Goal: Information Seeking & Learning: Find specific fact

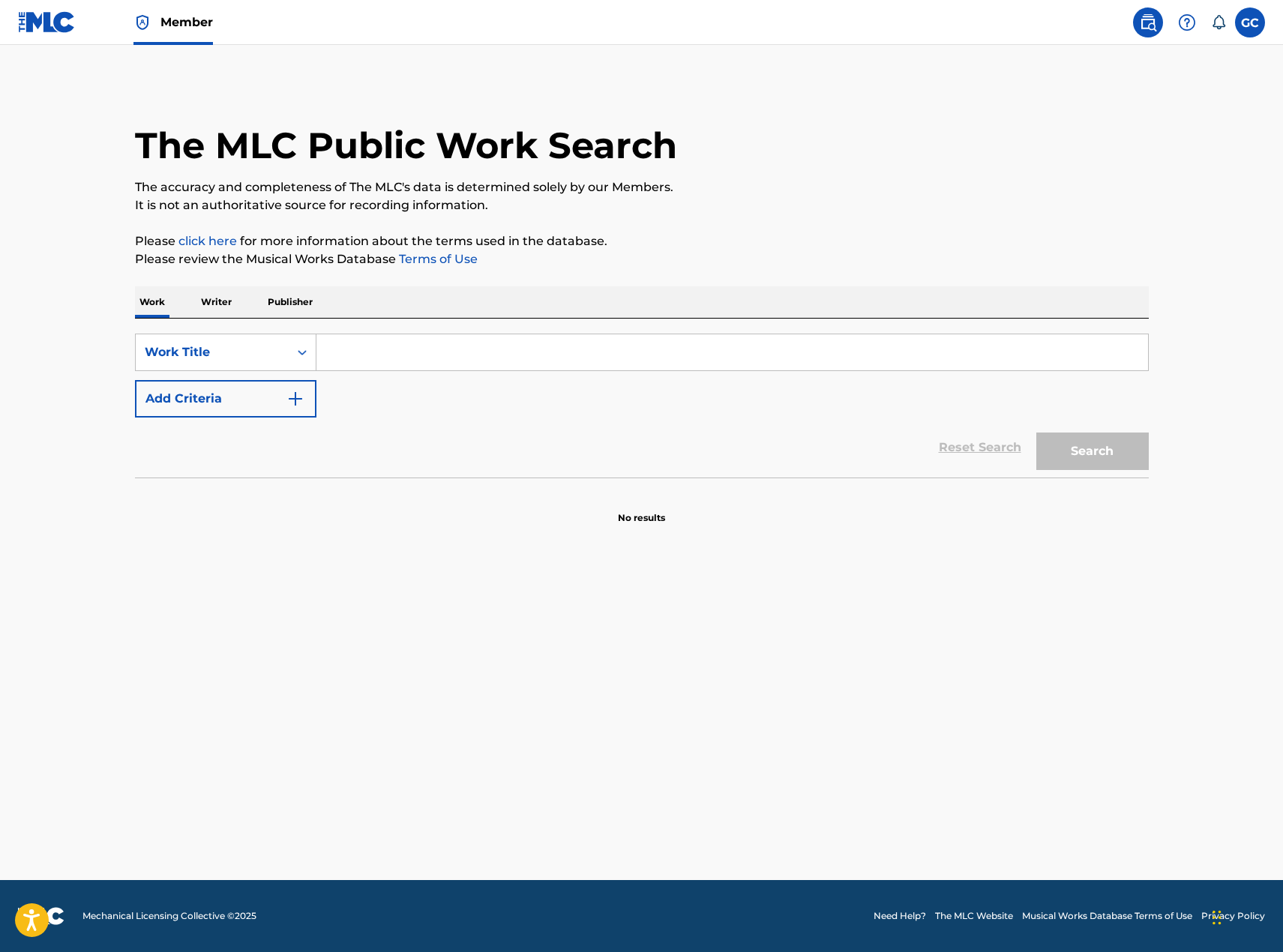
click at [517, 352] on input "Search Form" at bounding box center [732, 352] width 832 height 36
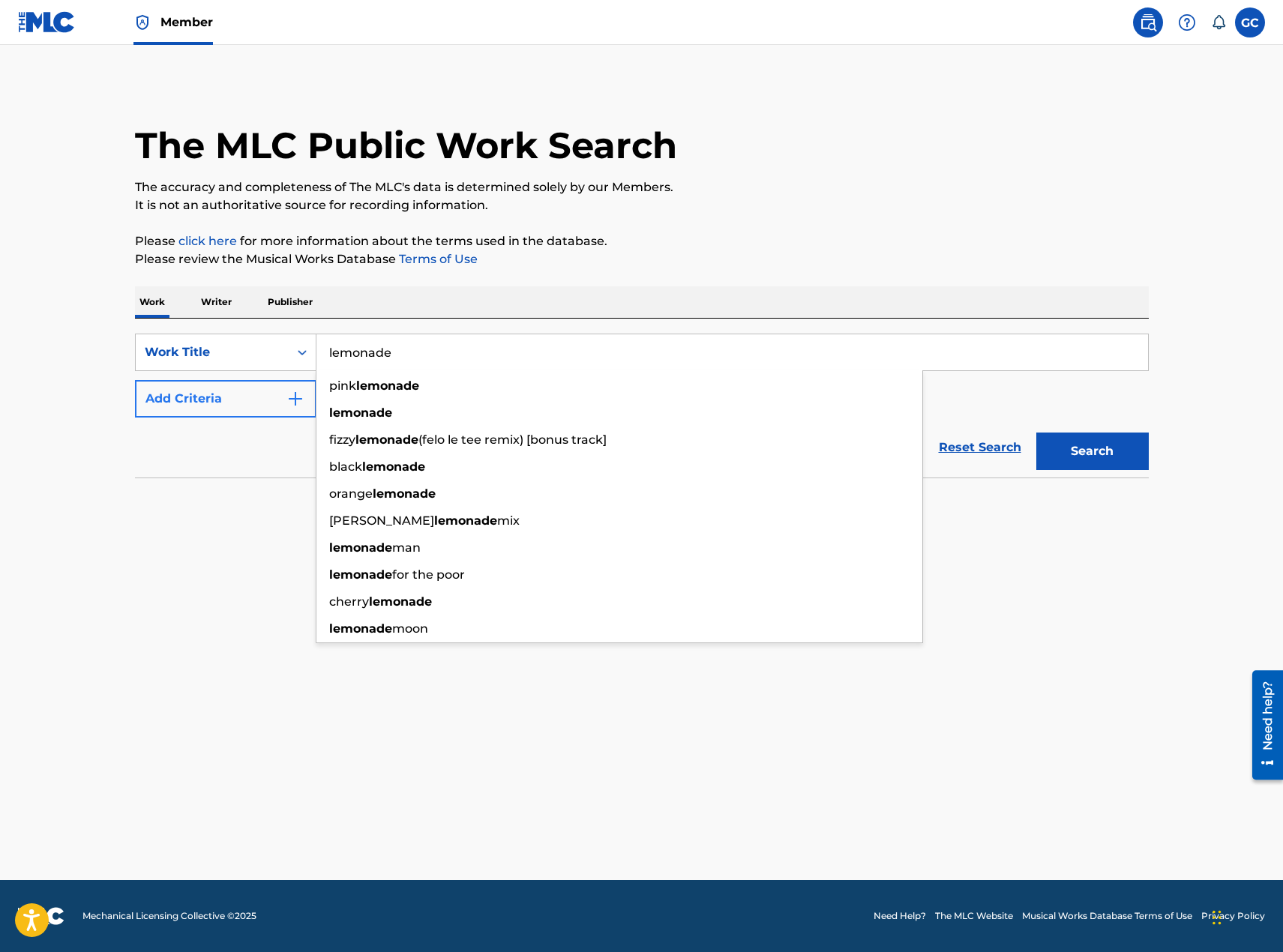
type input "lemonade"
click at [212, 406] on button "Add Criteria" at bounding box center [225, 399] width 181 height 37
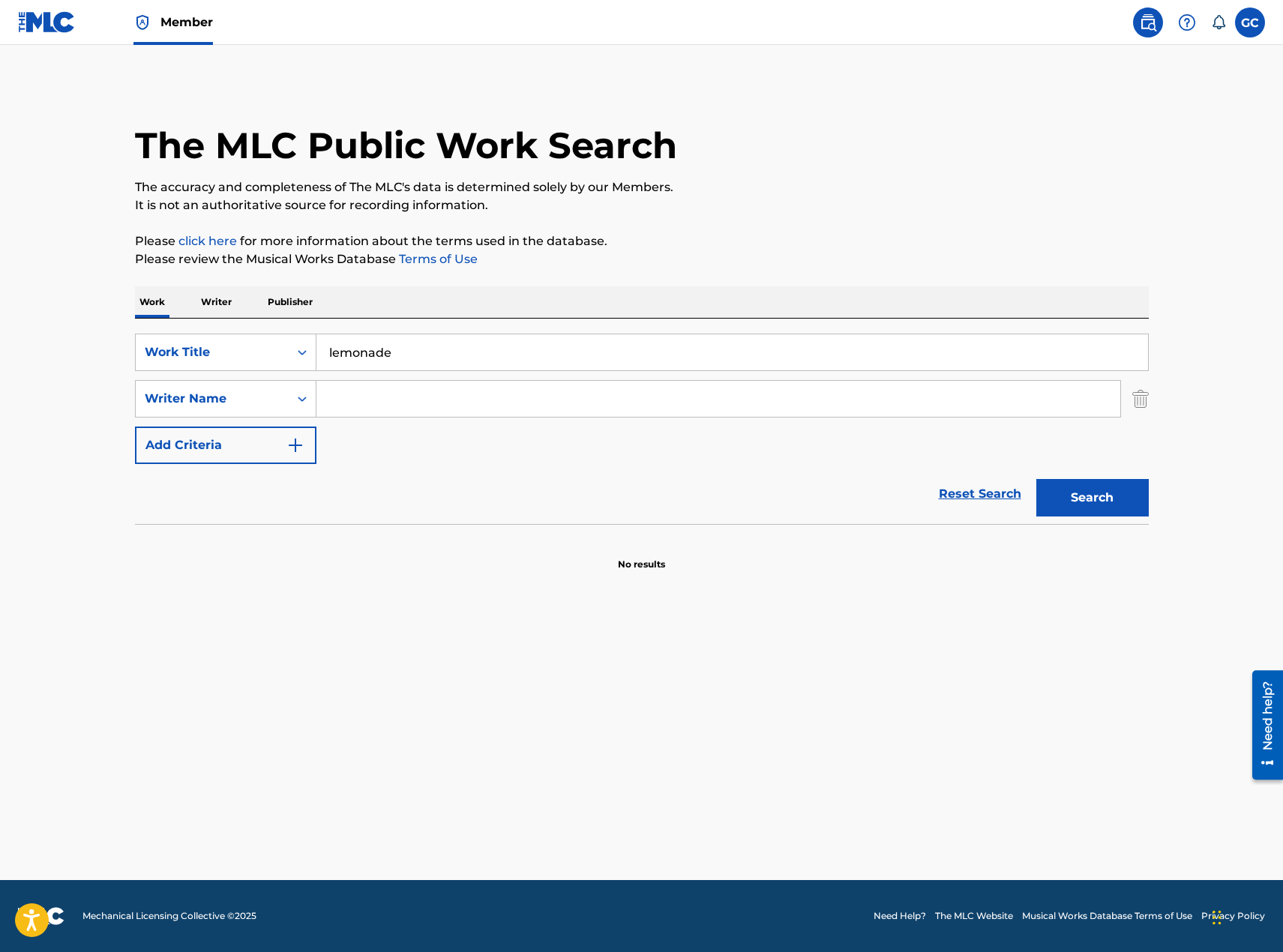
click at [397, 393] on input "Search Form" at bounding box center [718, 399] width 804 height 36
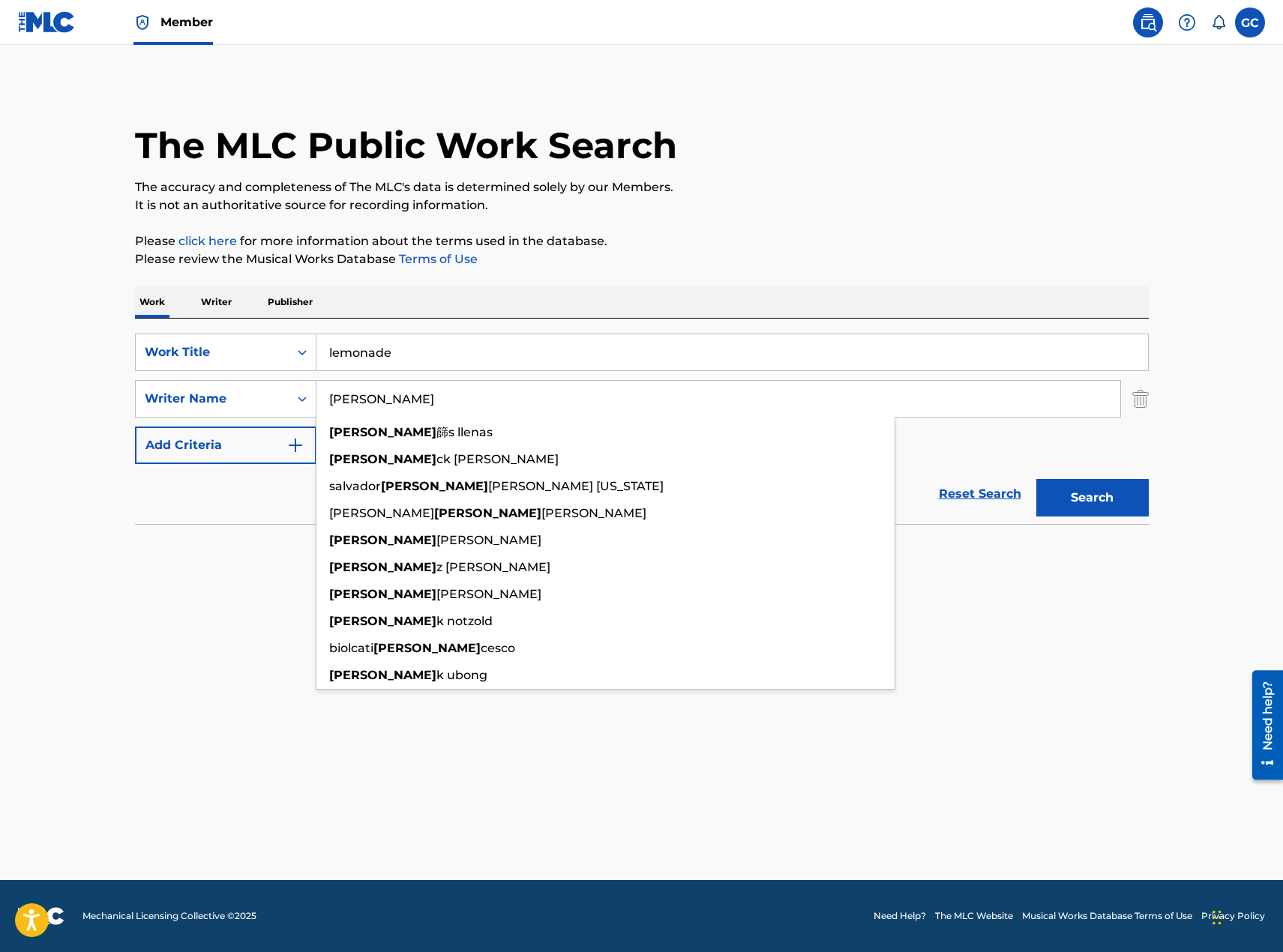
click at [1037, 479] on button "Search" at bounding box center [1092, 497] width 113 height 37
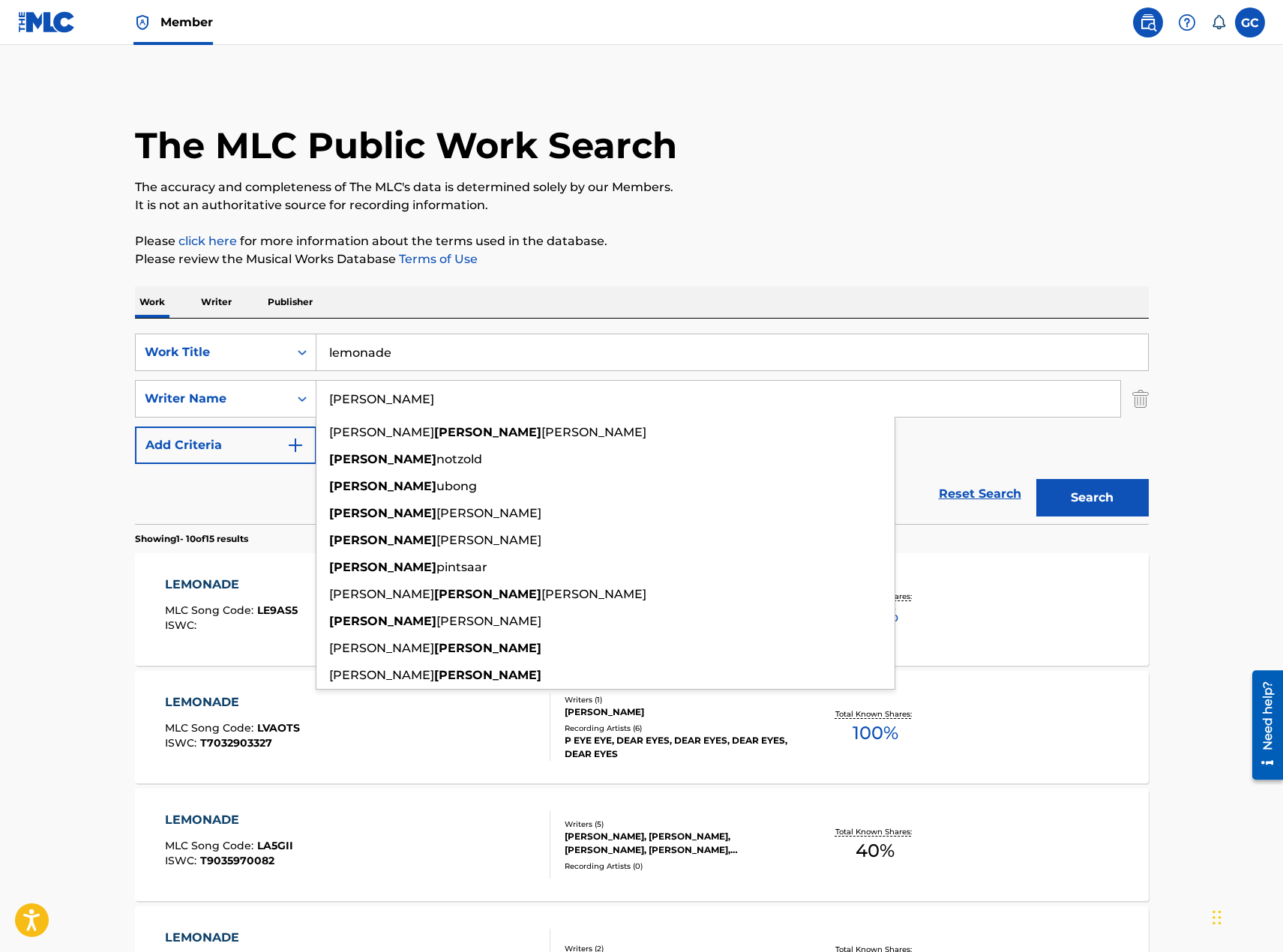
click at [686, 400] on input "[PERSON_NAME]" at bounding box center [718, 399] width 804 height 36
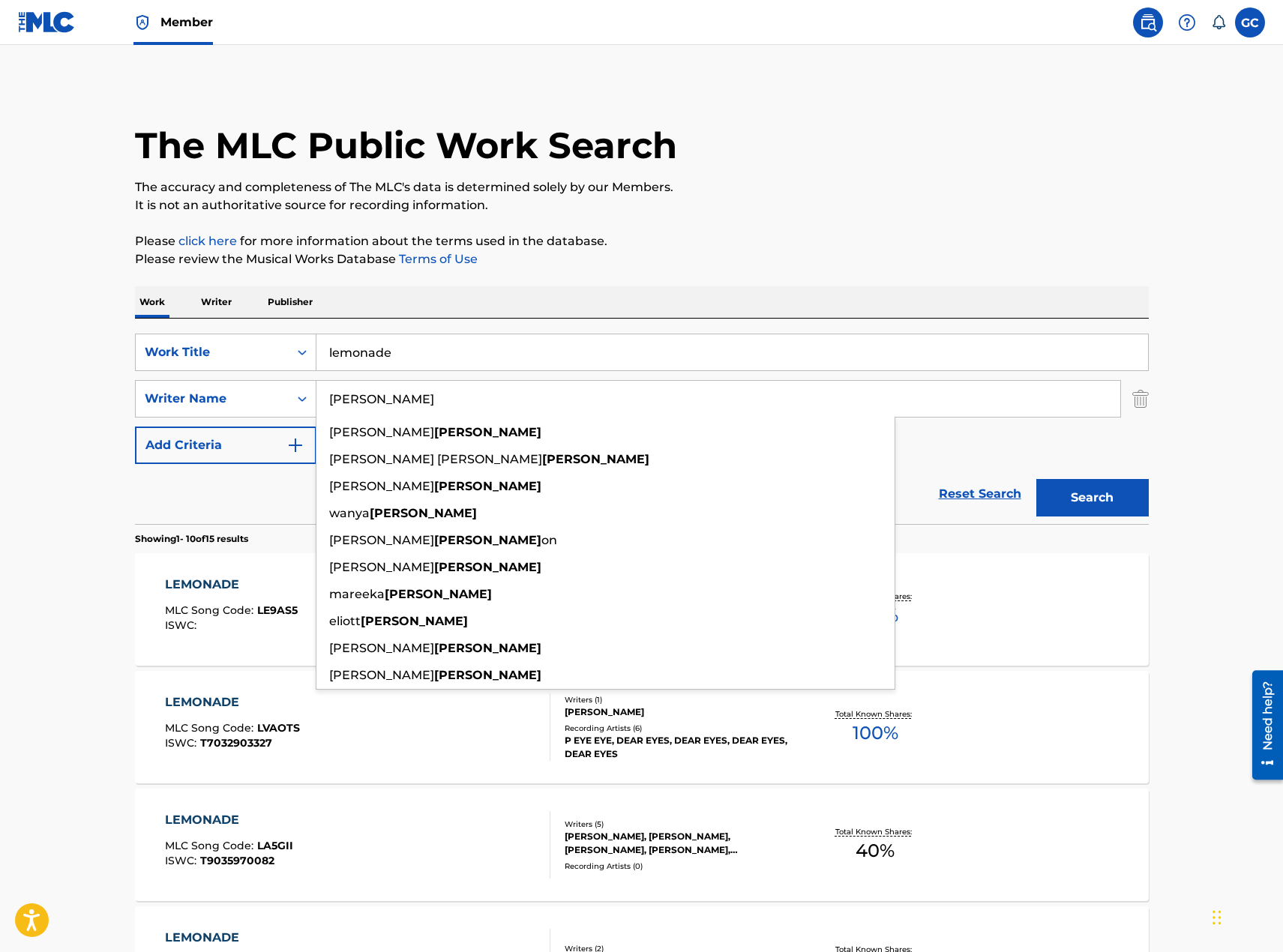
click at [1037, 479] on button "Search" at bounding box center [1092, 497] width 113 height 37
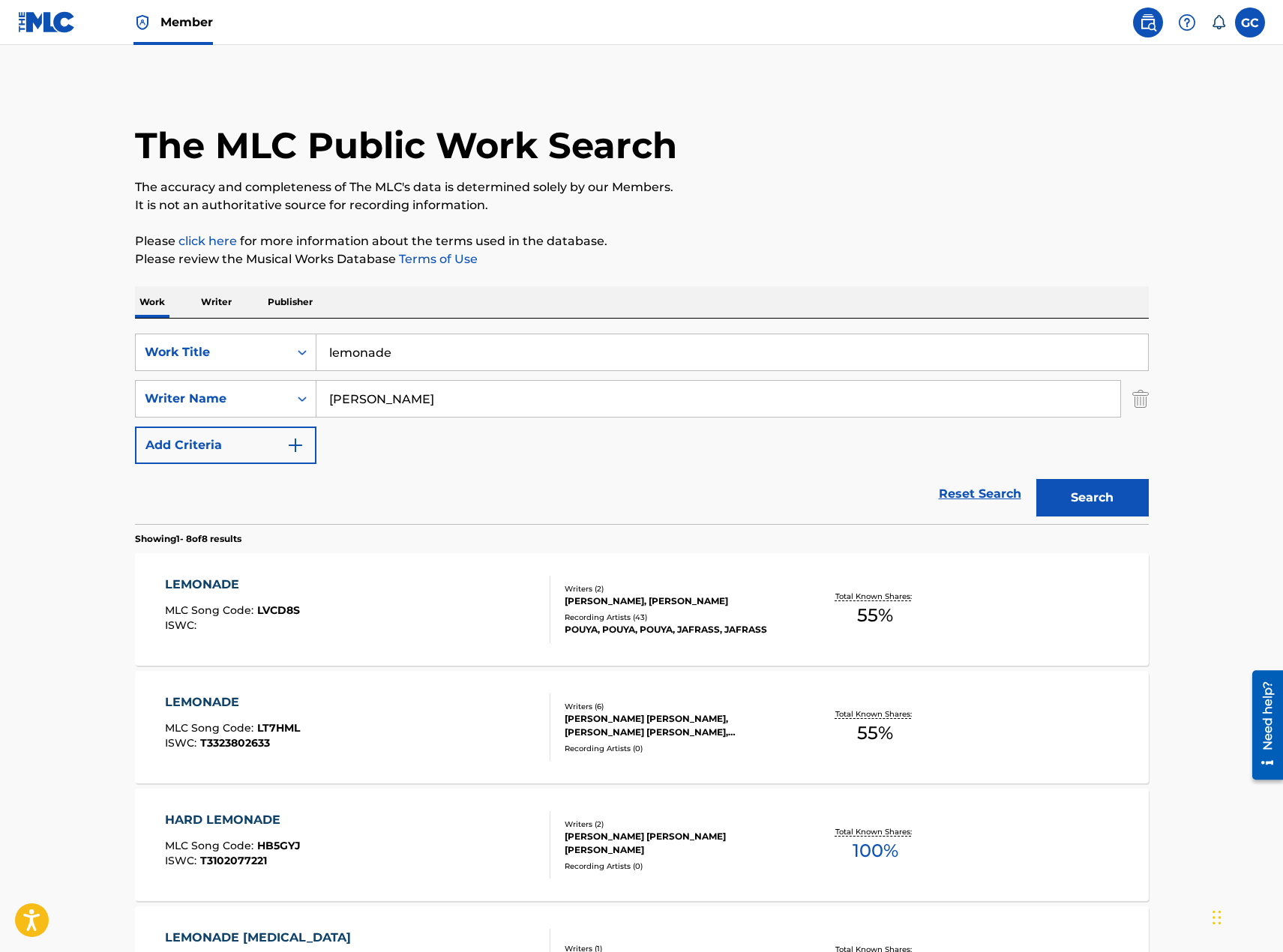
click at [686, 400] on input "[PERSON_NAME]" at bounding box center [718, 399] width 804 height 36
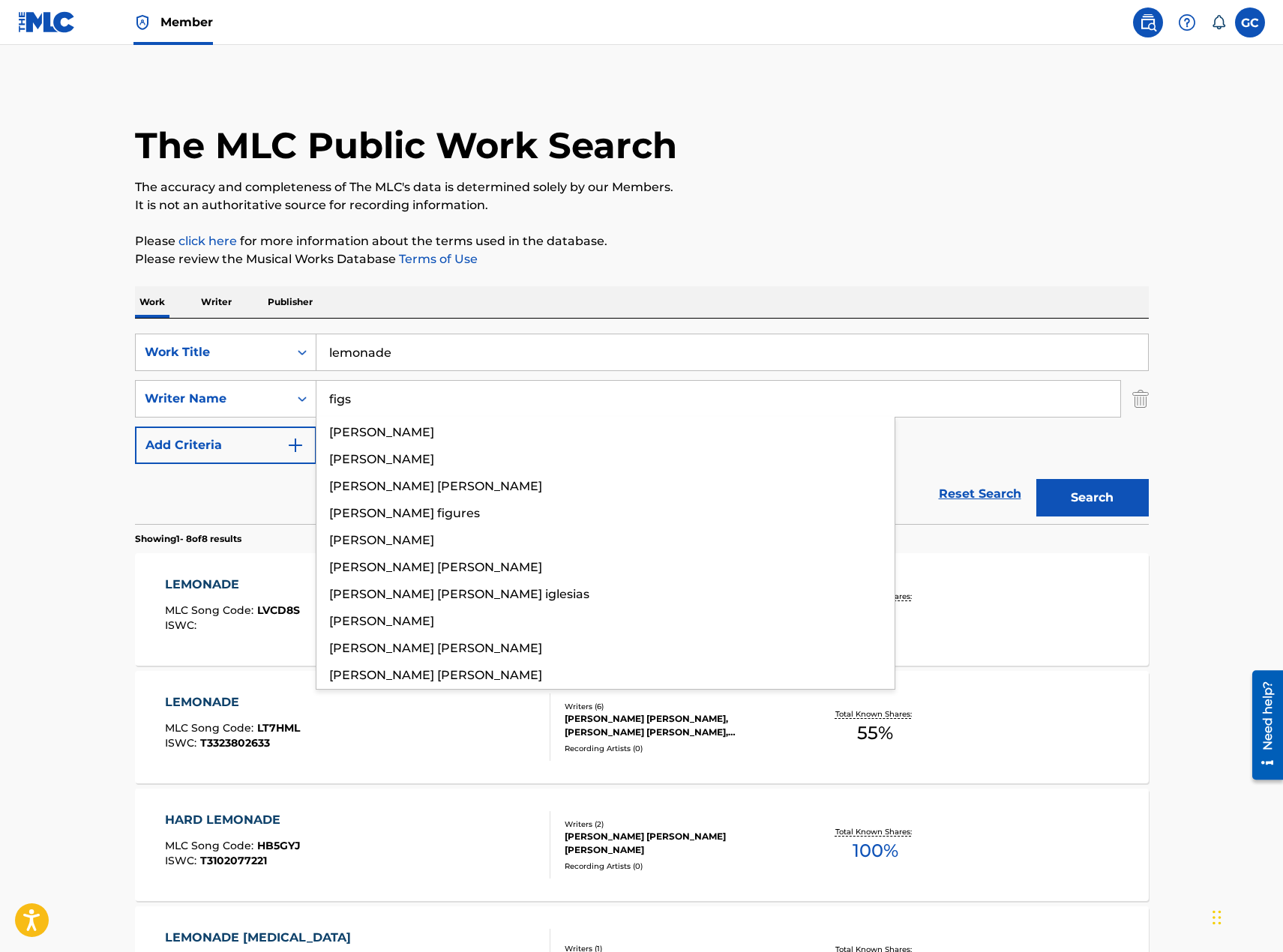
click at [1037, 479] on button "Search" at bounding box center [1092, 497] width 113 height 37
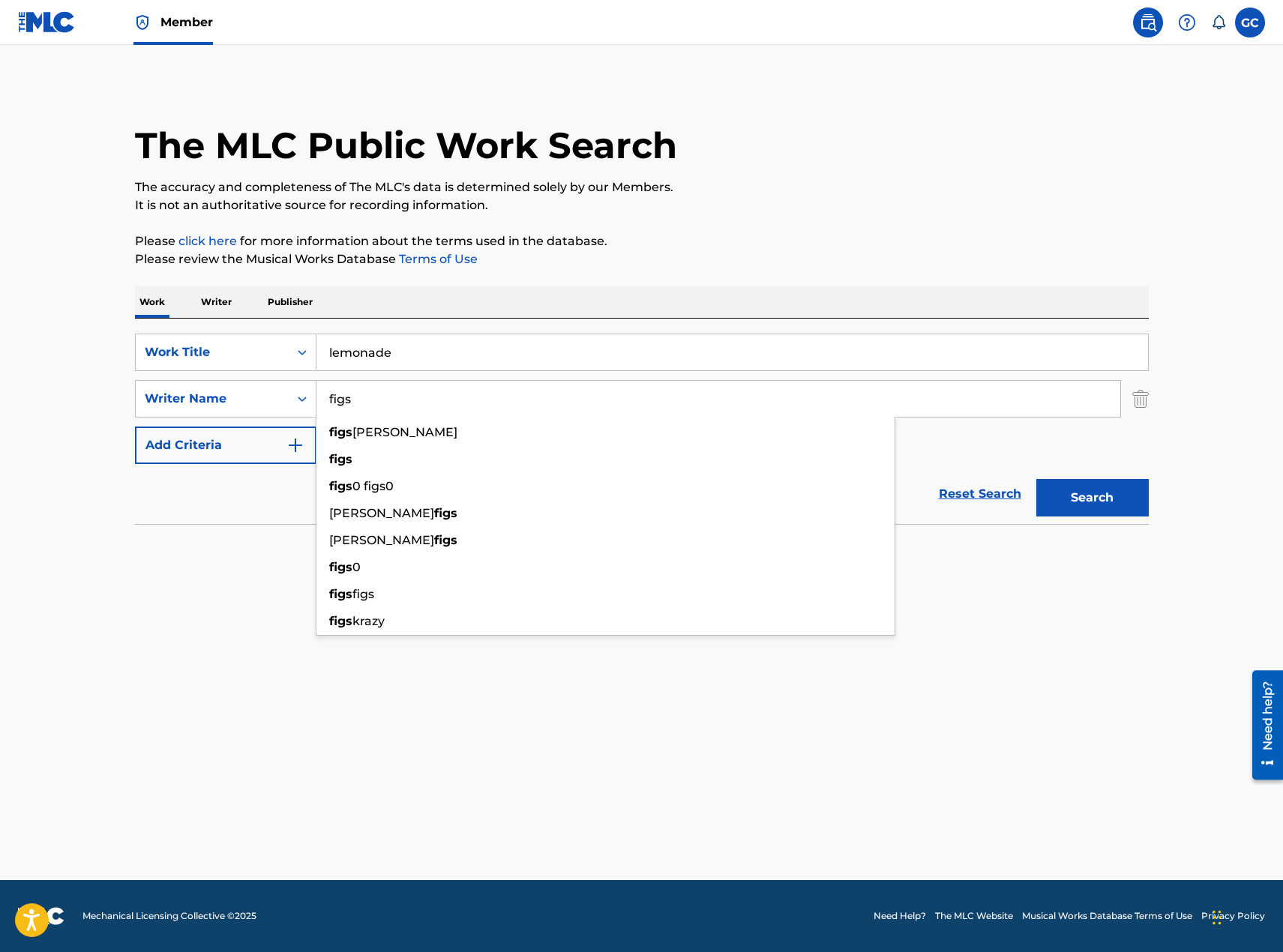
click at [890, 103] on div "The MLC Public Work Search" at bounding box center [642, 137] width 1014 height 109
click at [420, 393] on input "figs" at bounding box center [718, 399] width 804 height 36
click at [426, 410] on input "figs" at bounding box center [718, 399] width 804 height 36
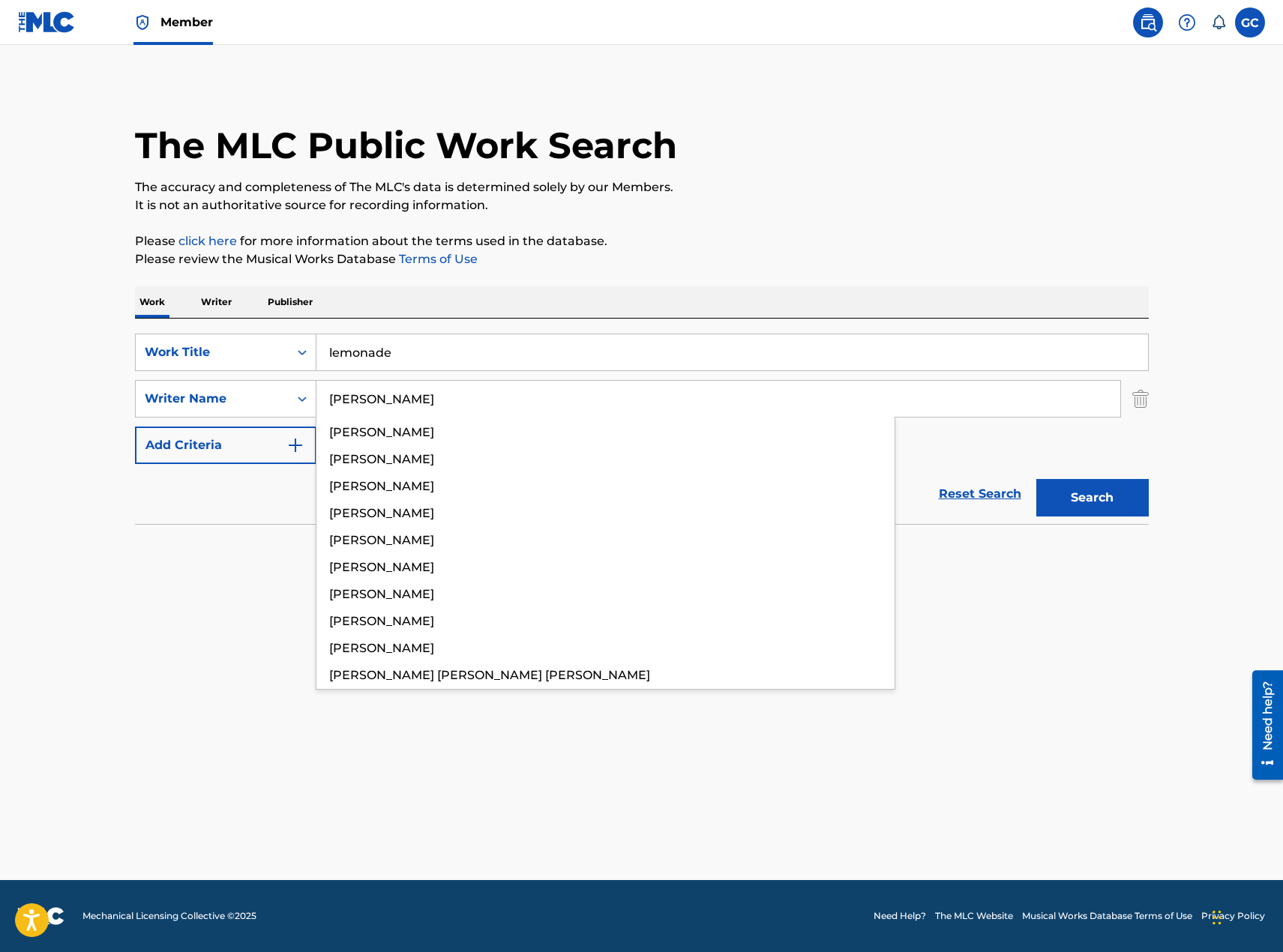
type input "[PERSON_NAME]"
click at [1037, 479] on button "Search" at bounding box center [1092, 497] width 113 height 37
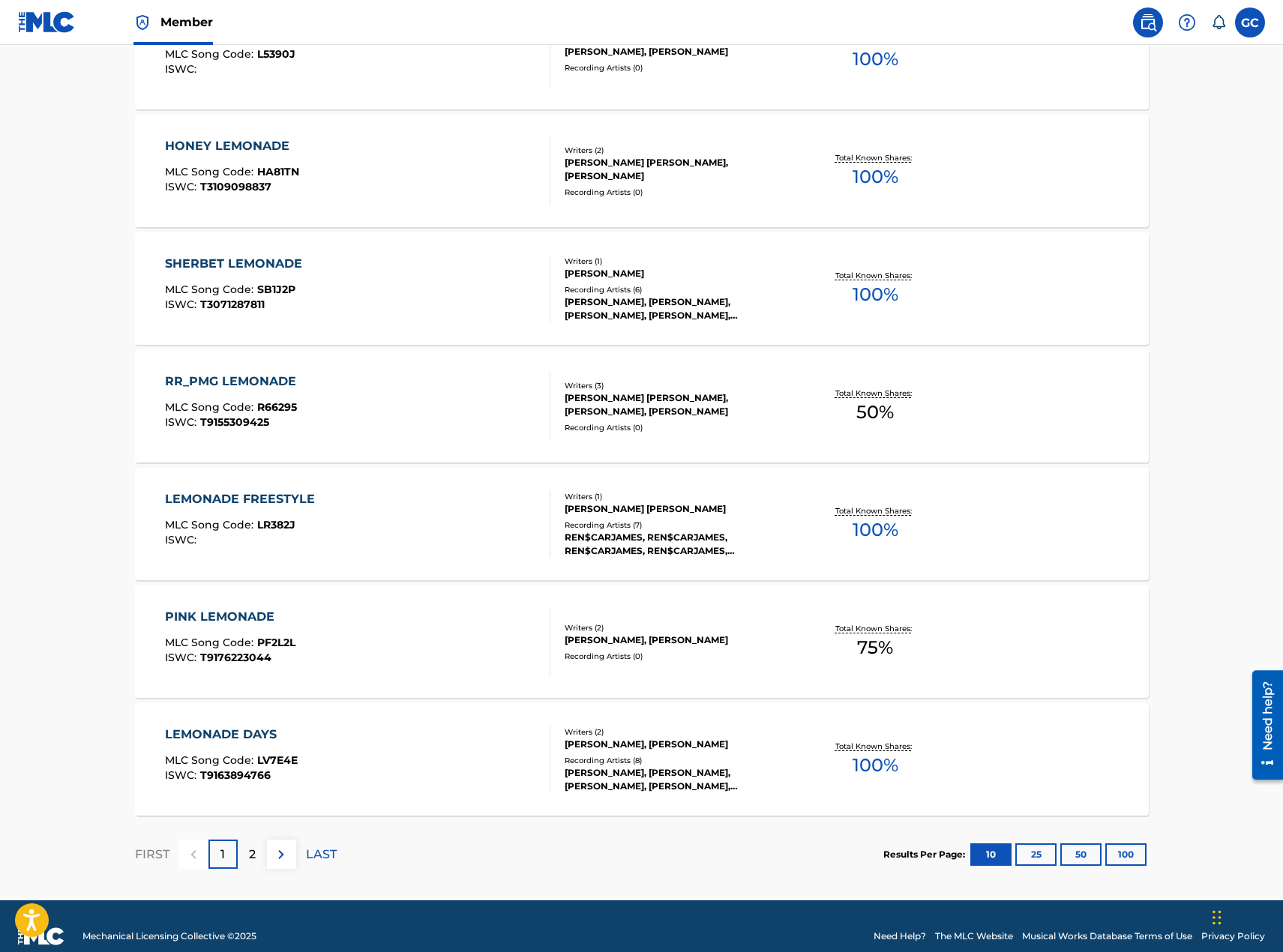
scroll to position [930, 0]
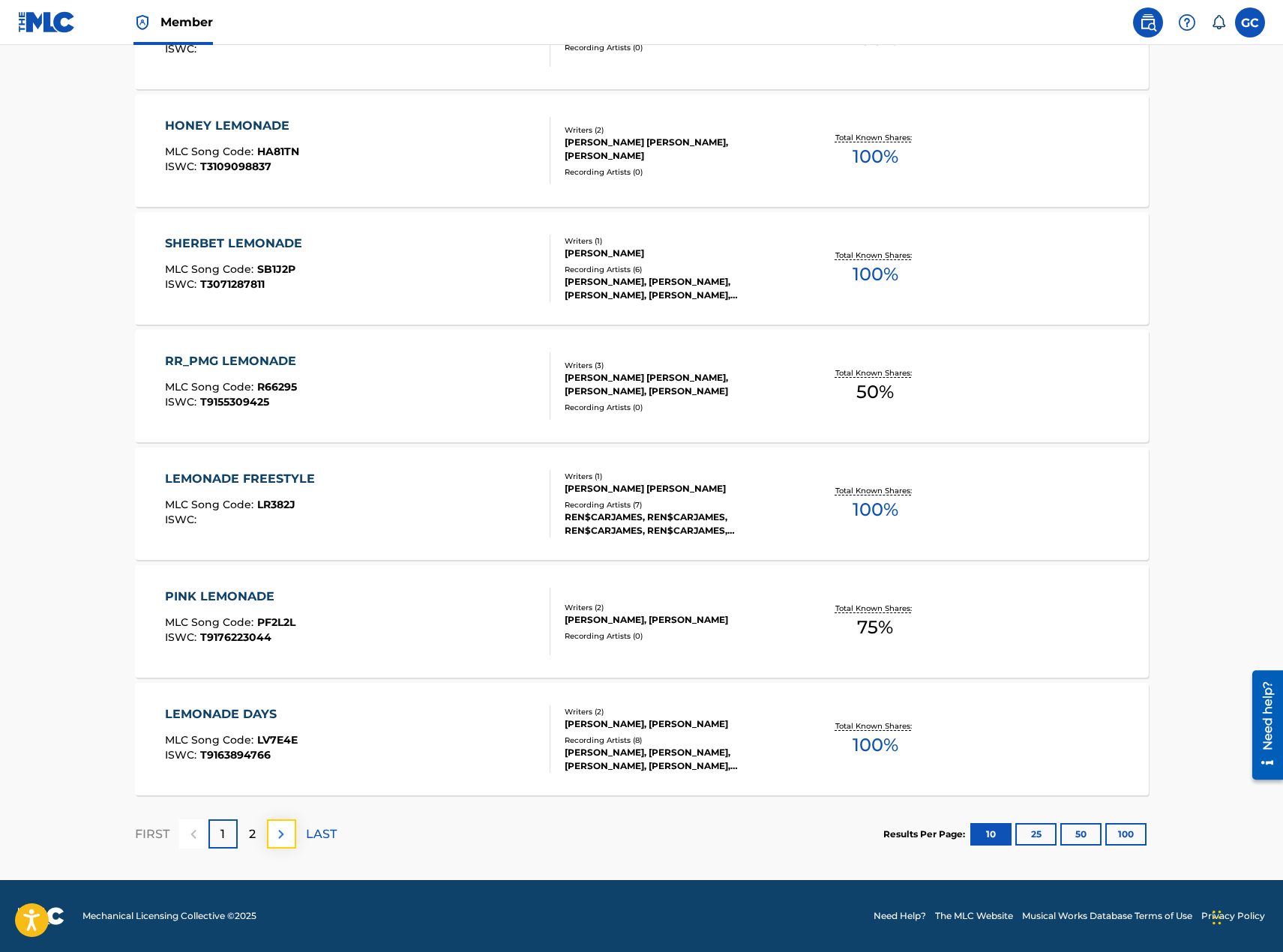
click at [282, 833] on img at bounding box center [282, 835] width 18 height 18
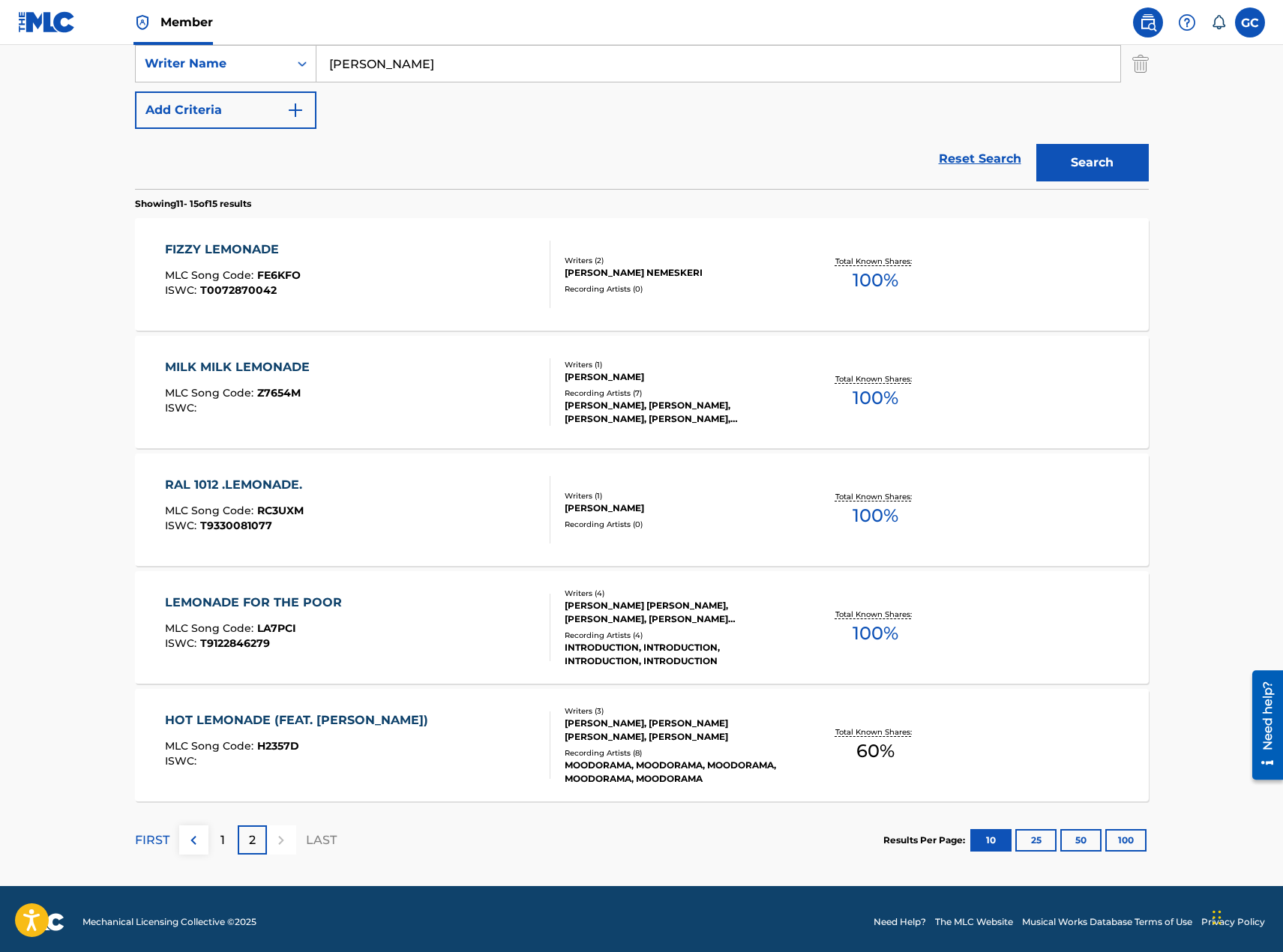
scroll to position [341, 0]
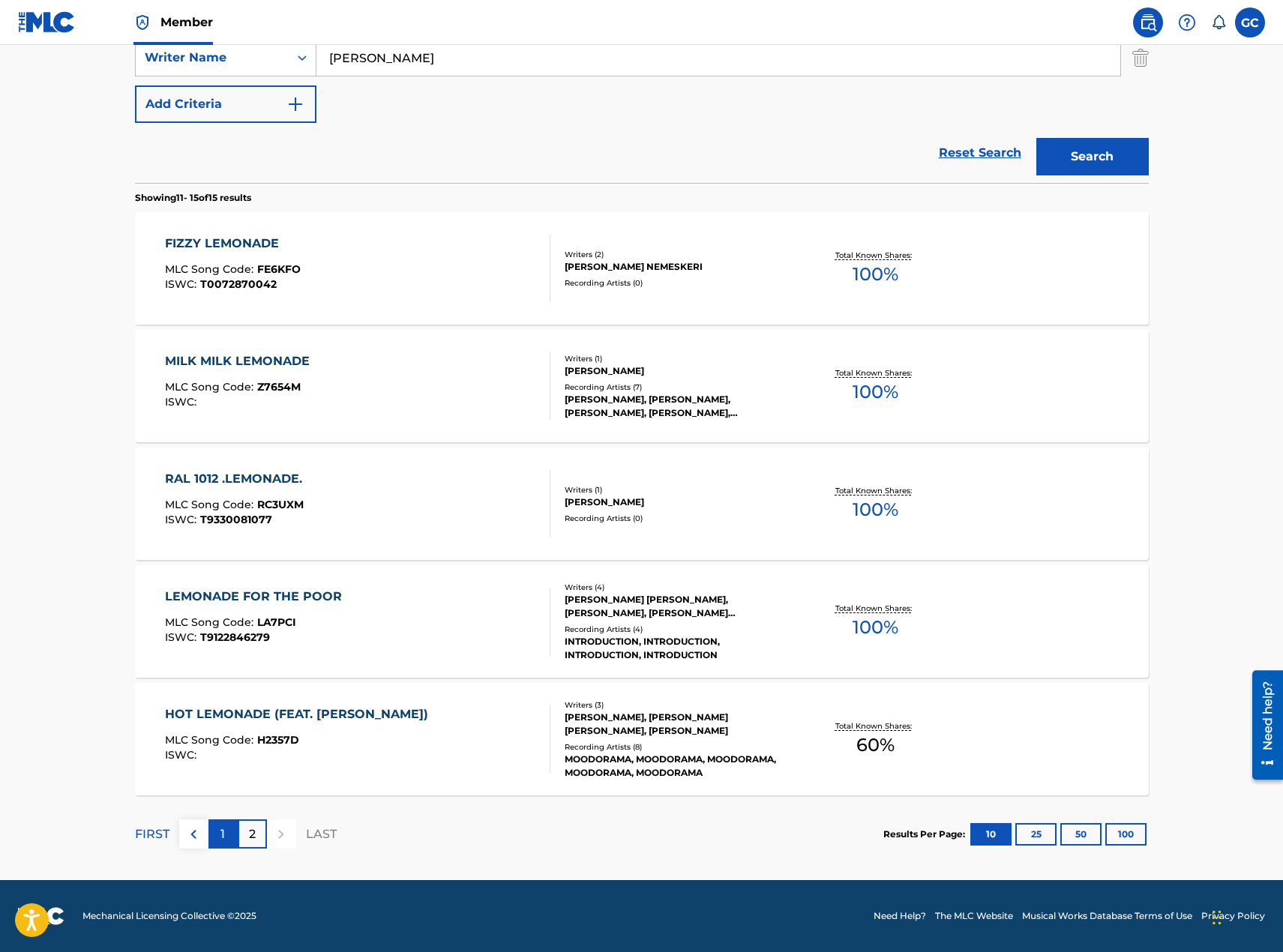
click at [223, 840] on p "1" at bounding box center [223, 835] width 5 height 18
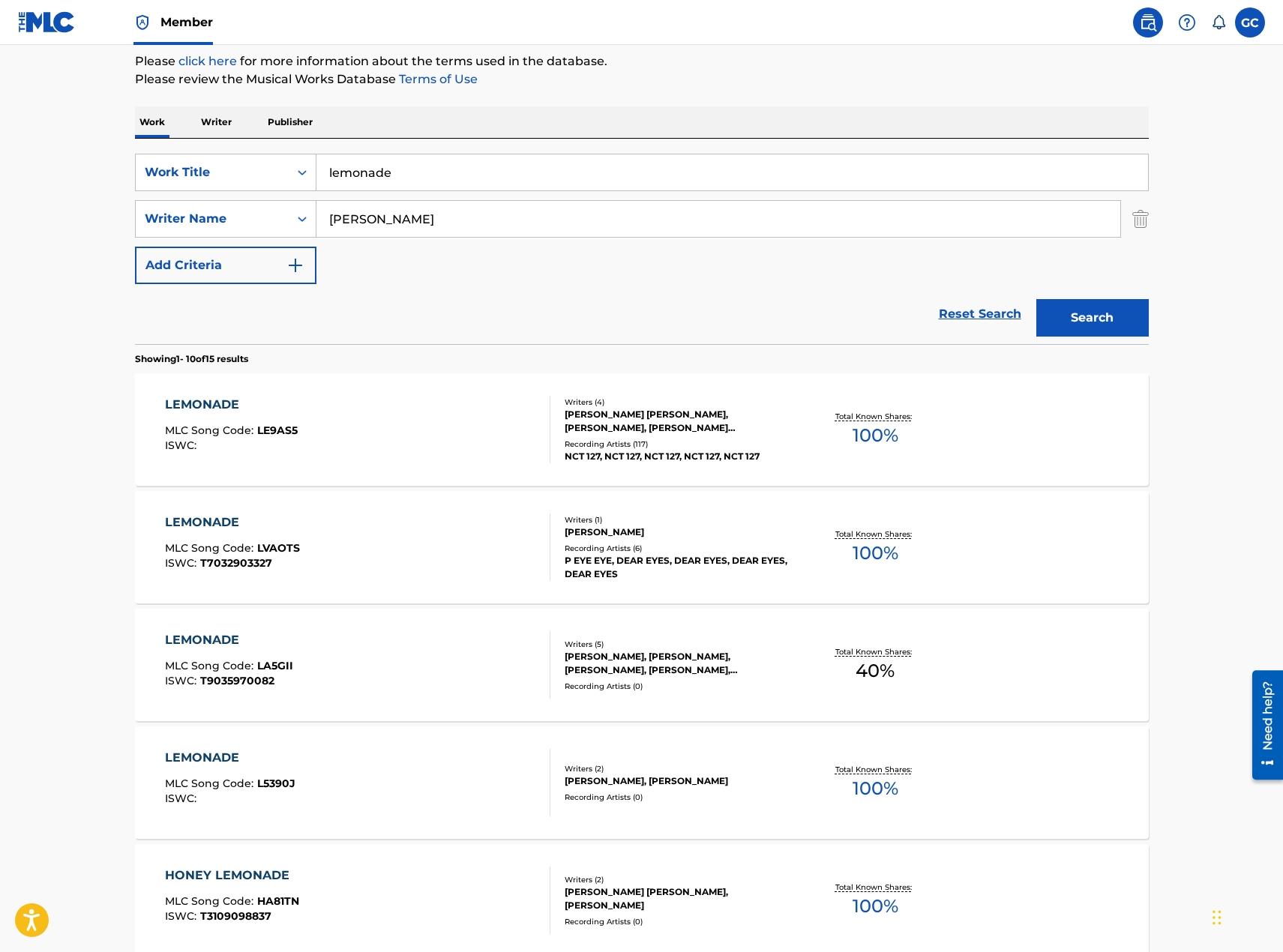
scroll to position [0, 0]
